Goal: Task Accomplishment & Management: Complete application form

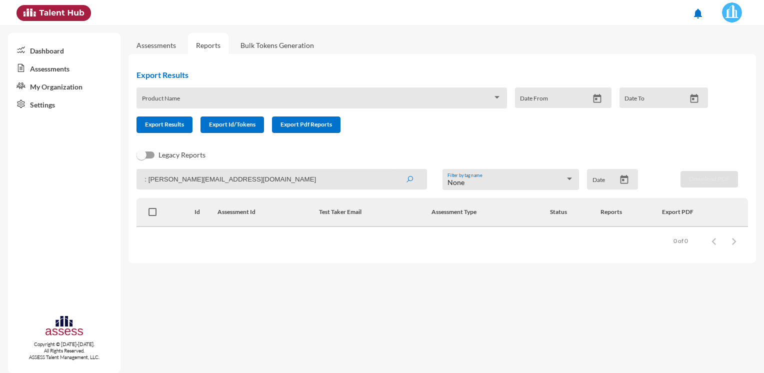
click at [158, 41] on link "Assessments" at bounding box center [157, 45] width 56 height 25
click at [160, 47] on link "Assessments" at bounding box center [157, 45] width 40 height 9
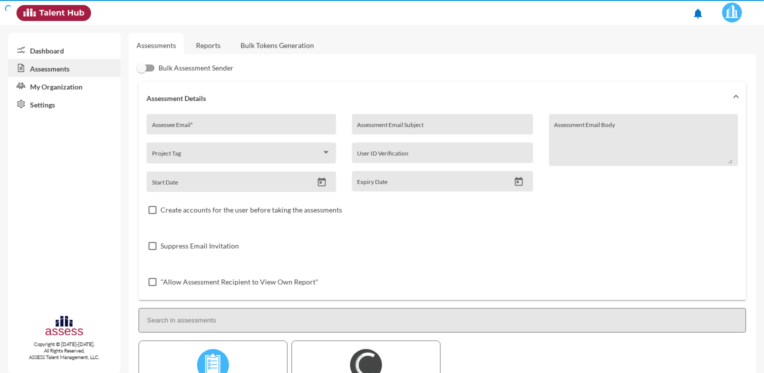
click at [212, 129] on input "Assessee Email *" at bounding box center [241, 128] width 179 height 8
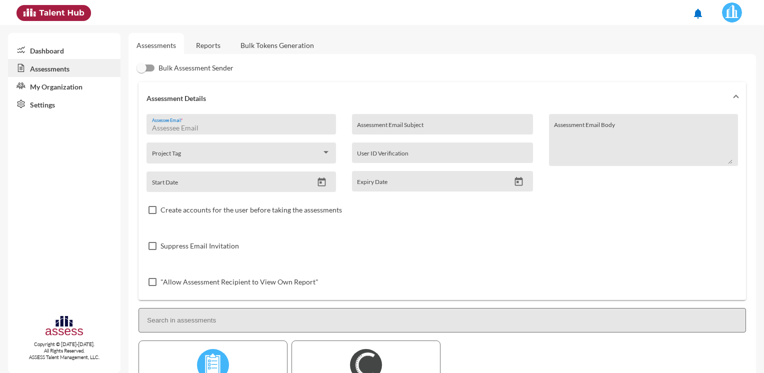
paste input "[PERSON_NAME], [PERSON_NAME] <[PERSON_NAME][EMAIL_ADDRESS][DOMAIN_NAME]>"
drag, startPoint x: 216, startPoint y: 126, endPoint x: 64, endPoint y: 125, distance: 152.6
click at [64, 125] on mat-sidenav-container "Dashboard Assessments My Organization Settings Copyright © [DATE]-[DATE]. All R…" at bounding box center [382, 199] width 764 height 348
click at [269, 129] on input "[PERSON_NAME][EMAIL_ADDRESS][DOMAIN_NAME]>" at bounding box center [241, 128] width 179 height 8
type input "[PERSON_NAME][EMAIL_ADDRESS][DOMAIN_NAME]"
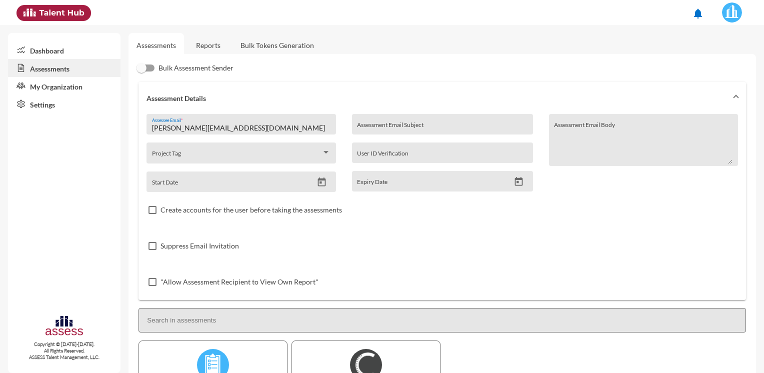
click at [289, 91] on mat-expansion-panel-header "Assessment Details" at bounding box center [443, 98] width 608 height 32
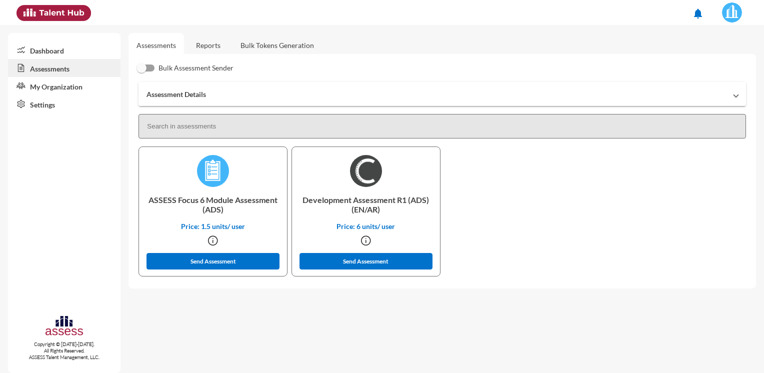
click at [216, 100] on mat-expansion-panel-header "Assessment Details" at bounding box center [443, 94] width 608 height 24
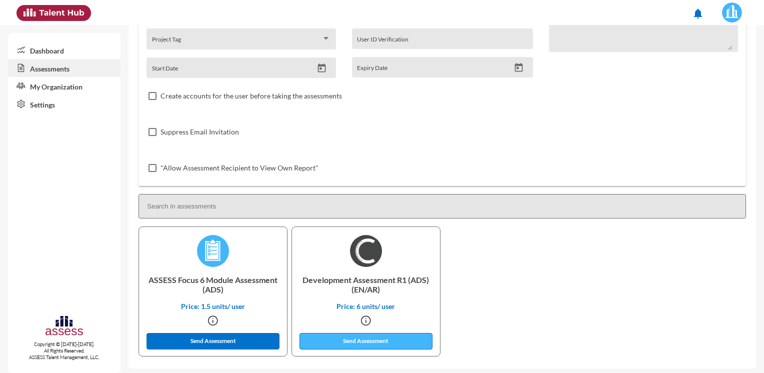
scroll to position [118, 0]
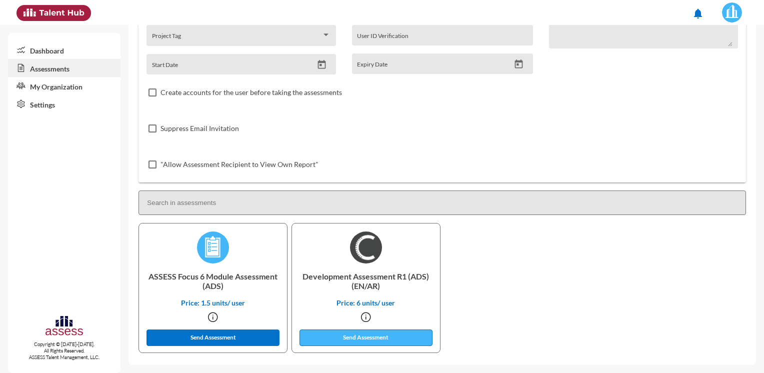
click at [348, 340] on button "Send Assessment" at bounding box center [366, 338] width 133 height 17
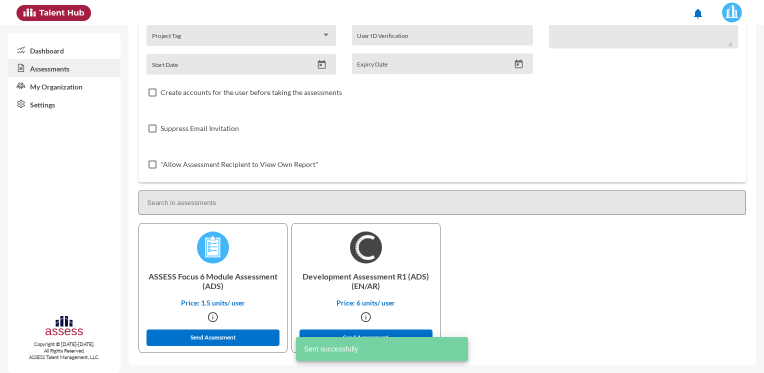
scroll to position [0, 0]
